Goal: Find specific page/section: Find specific page/section

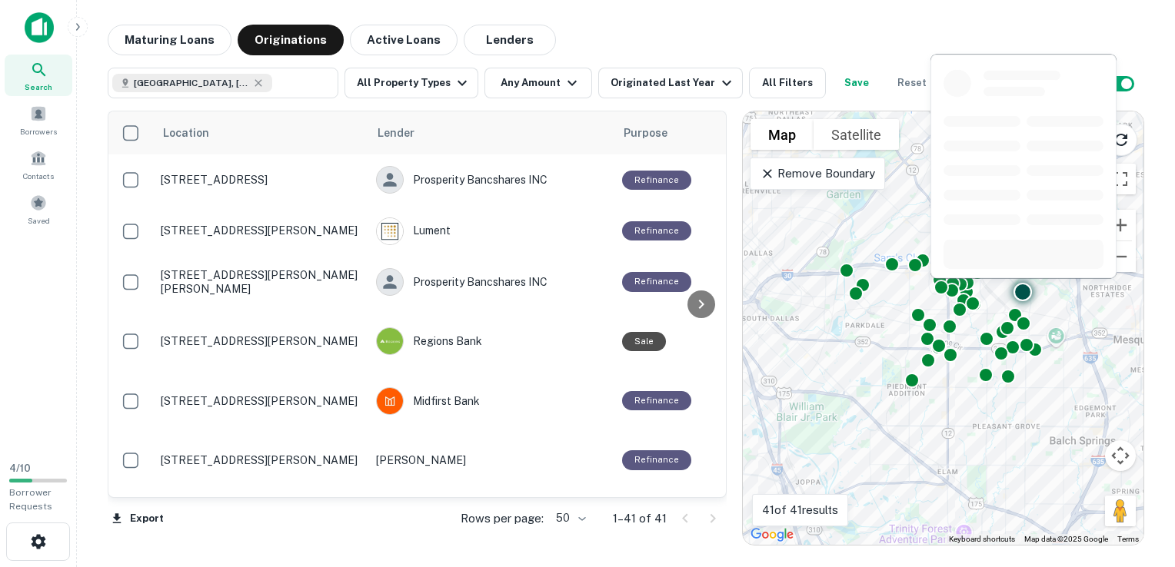
scroll to position [384, 0]
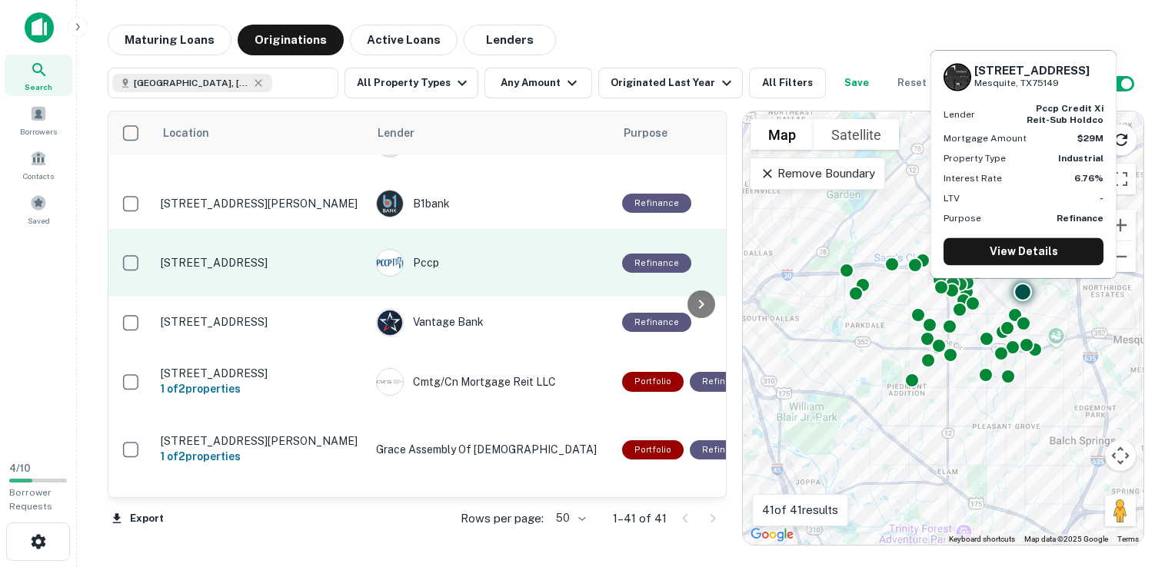
click at [218, 256] on p "[STREET_ADDRESS]" at bounding box center [261, 263] width 200 height 14
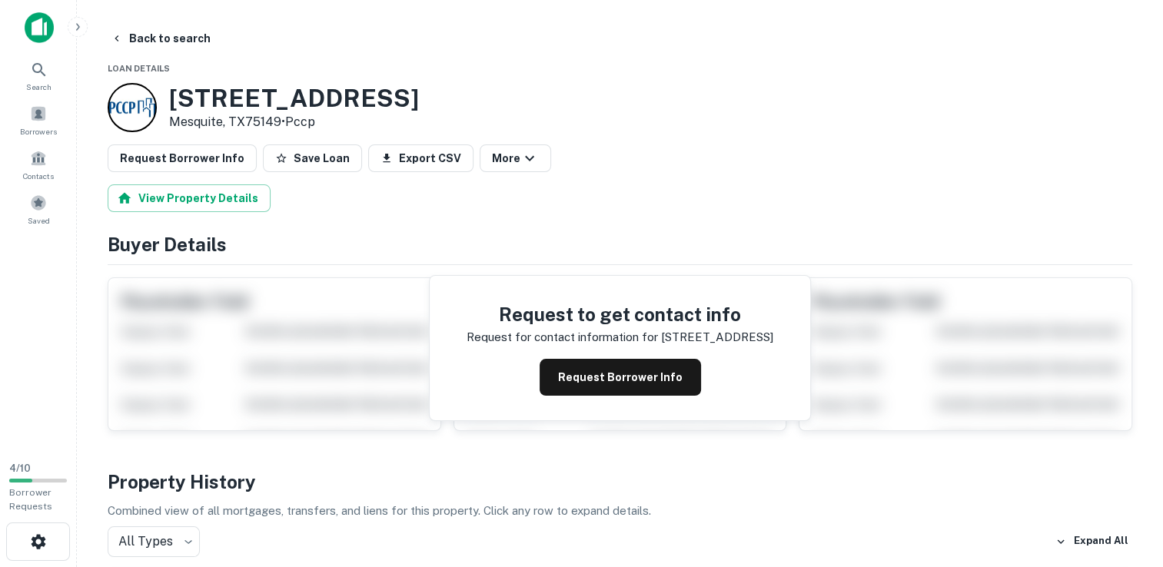
click at [45, 28] on img at bounding box center [39, 27] width 29 height 31
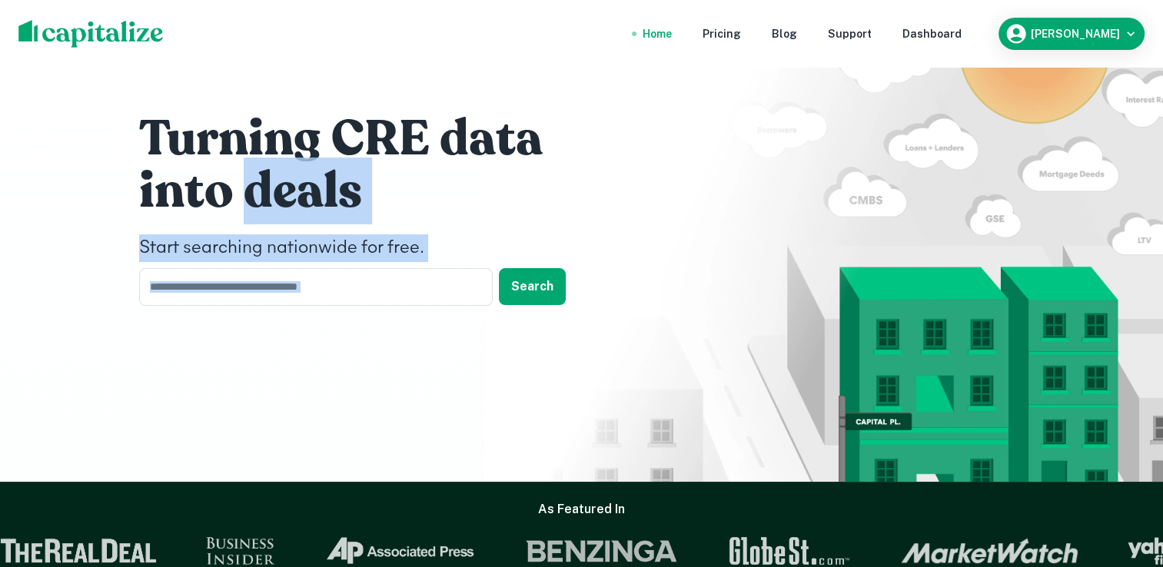
drag, startPoint x: 45, startPoint y: 28, endPoint x: 252, endPoint y: 160, distance: 246.1
click at [252, 160] on div "Turning CRE data into deals Start searching nationwide for free. ​ Search" at bounding box center [582, 213] width 922 height 426
click at [942, 26] on div "Dashboard" at bounding box center [931, 33] width 59 height 17
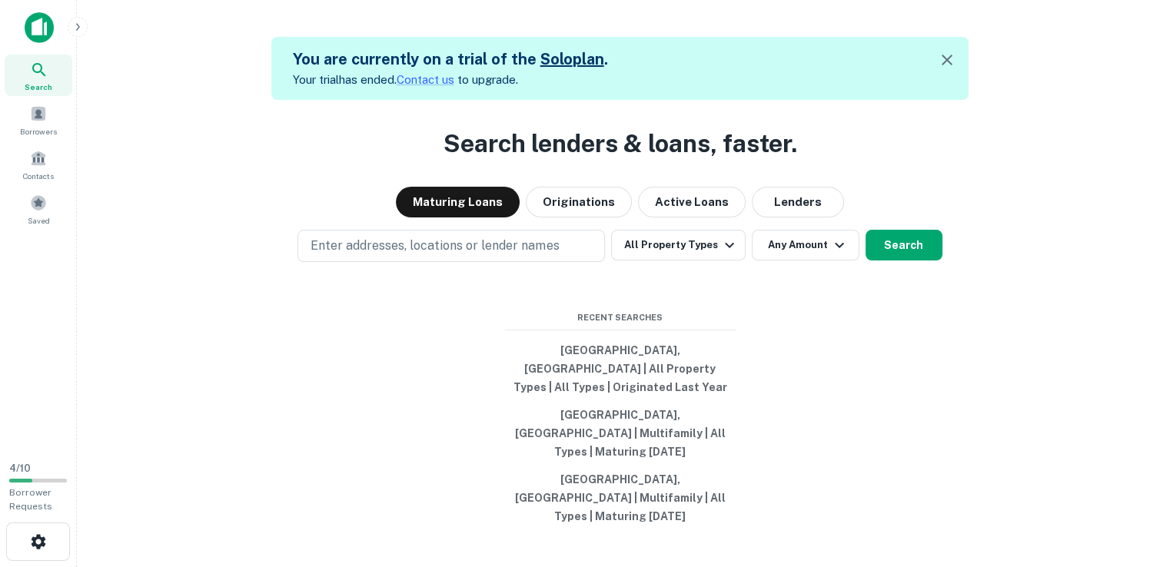
click at [45, 18] on img at bounding box center [39, 27] width 29 height 31
